Goal: Information Seeking & Learning: Learn about a topic

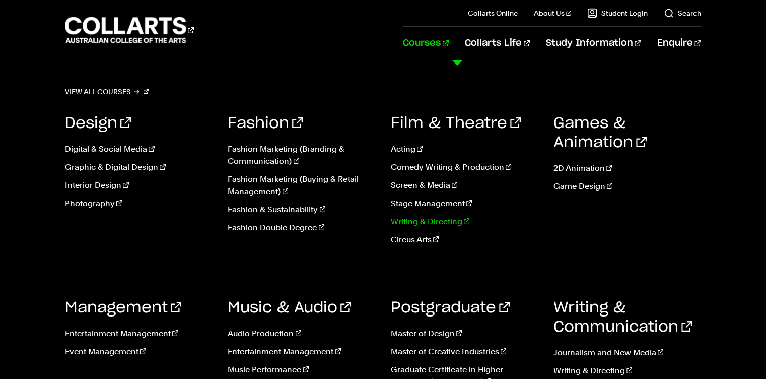
click at [418, 224] on link "Writing & Directing" at bounding box center [465, 221] width 148 height 12
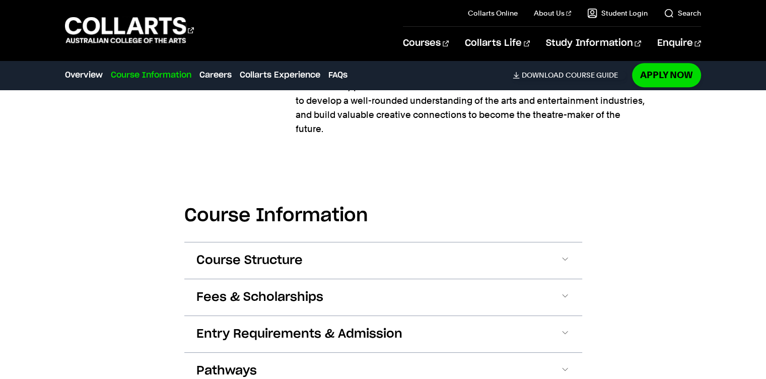
scroll to position [997, 0]
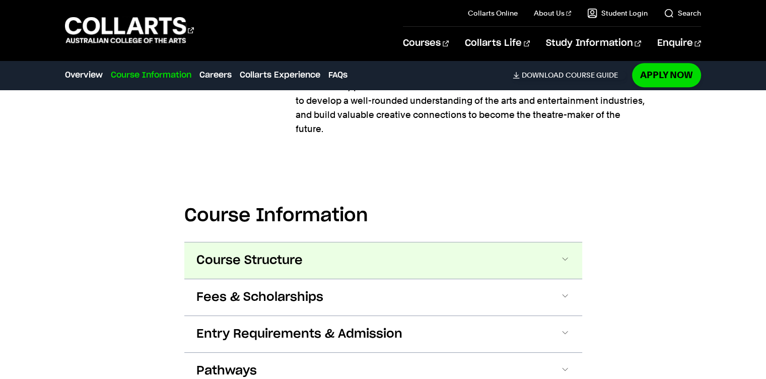
click at [302, 252] on span "Course Structure" at bounding box center [249, 260] width 106 height 16
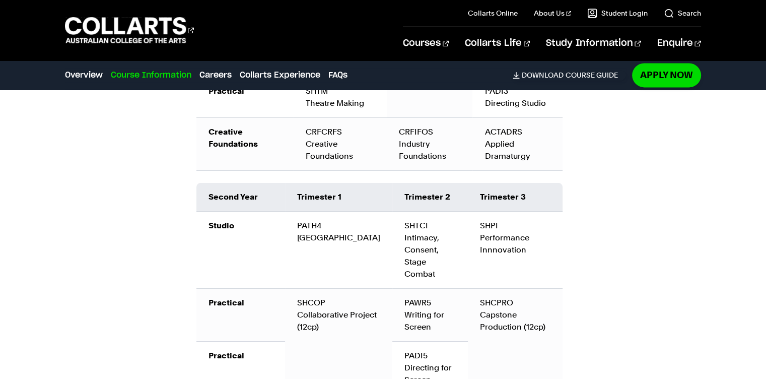
scroll to position [1435, 0]
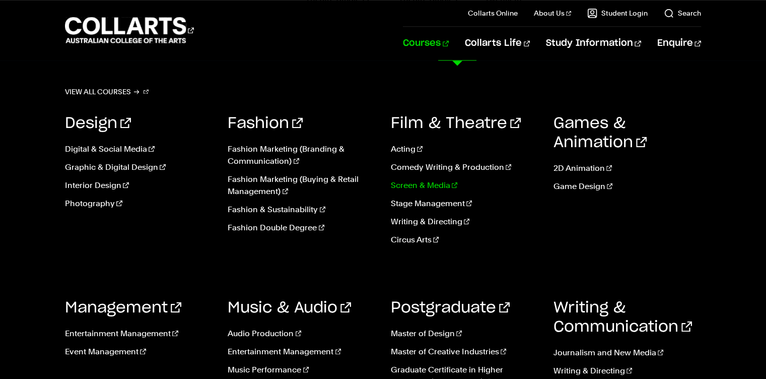
click at [433, 181] on link "Screen & Media" at bounding box center [465, 185] width 148 height 12
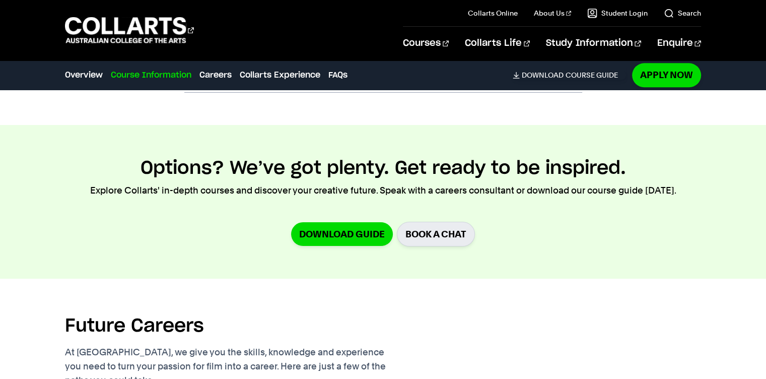
scroll to position [961, 0]
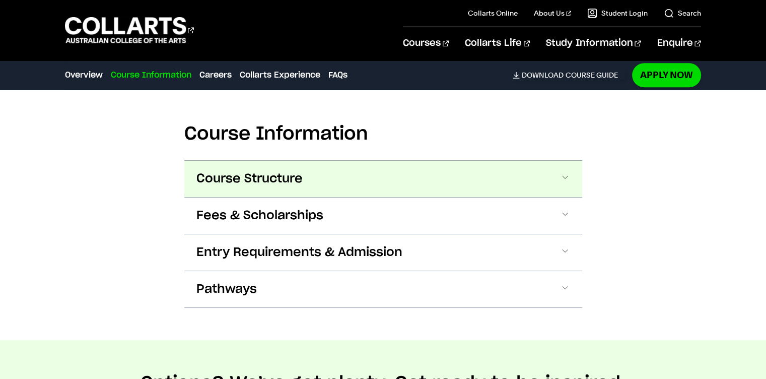
click at [404, 174] on button "Course Structure" at bounding box center [383, 179] width 398 height 36
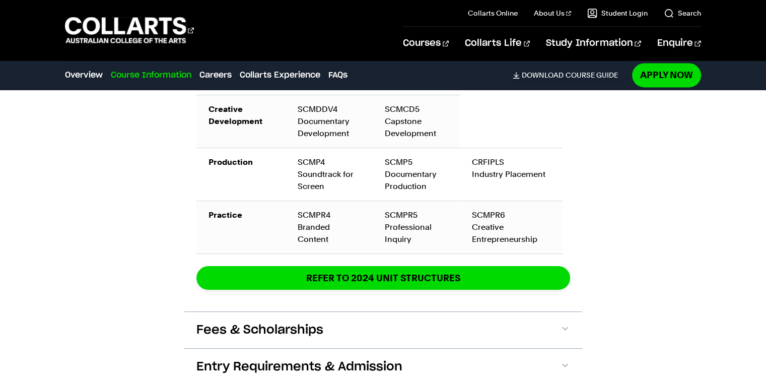
scroll to position [1658, 0]
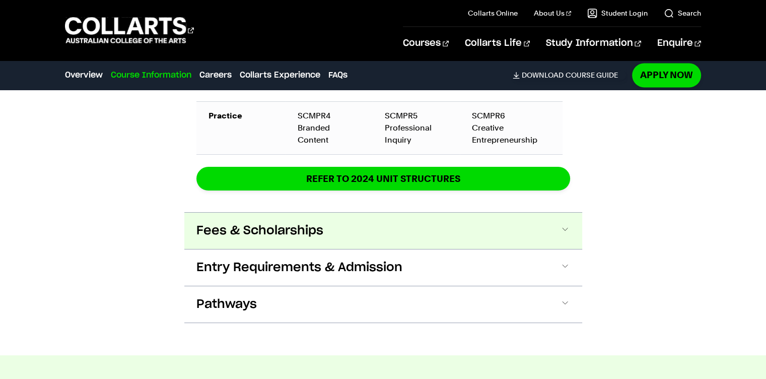
click at [361, 221] on button "Fees & Scholarships" at bounding box center [383, 230] width 398 height 36
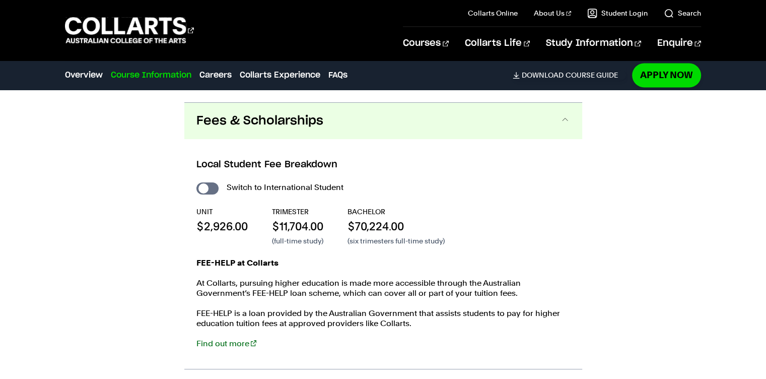
scroll to position [1772, 0]
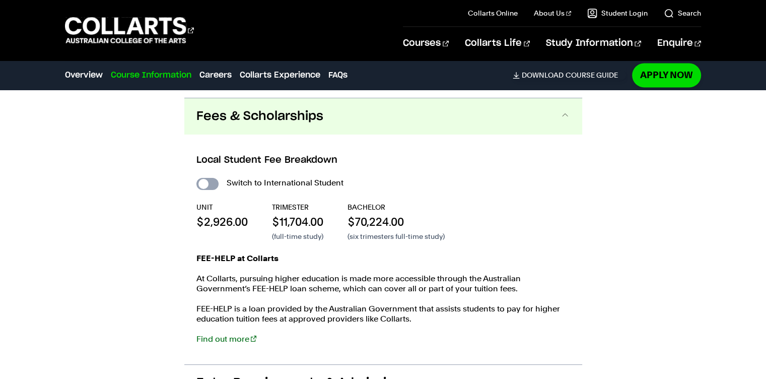
click at [209, 178] on input "International Student" at bounding box center [207, 184] width 22 height 12
checkbox input "true"
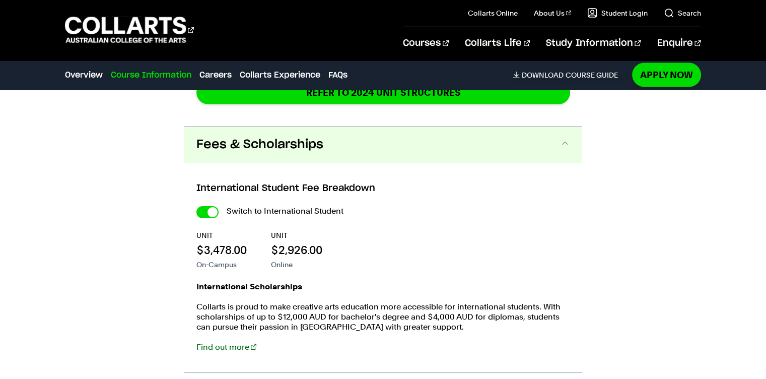
scroll to position [1983, 0]
click at [208, 206] on input "International Student" at bounding box center [207, 211] width 22 height 12
checkbox input "false"
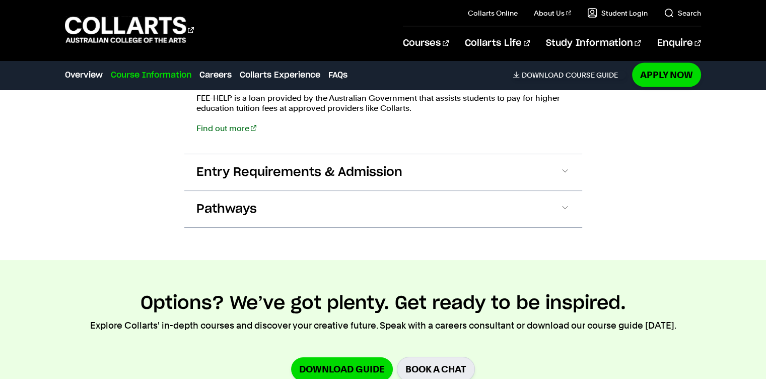
scroll to position [1715, 0]
